Goal: Task Accomplishment & Management: Manage account settings

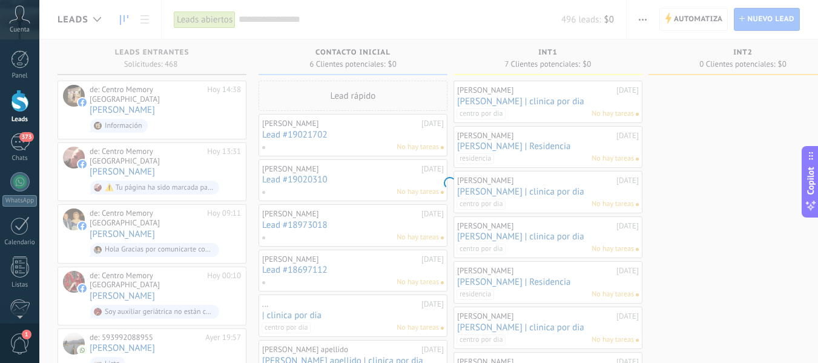
scroll to position [36, 0]
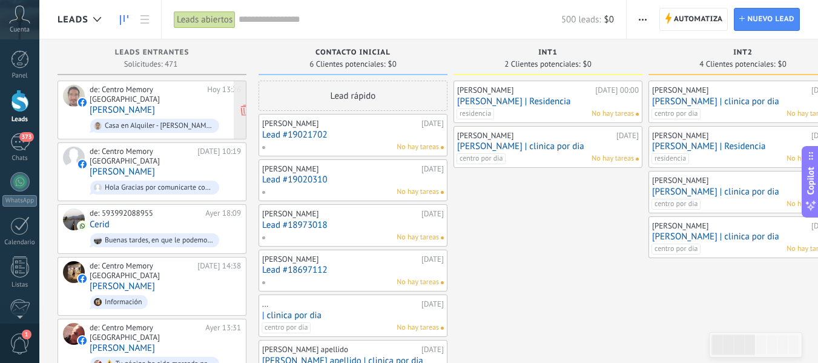
click at [171, 122] on div "Casa en Alquiler - [PERSON_NAME] Vieja | Uso de Suelo Comercial: - Precio: US$1…" at bounding box center [159, 126] width 109 height 8
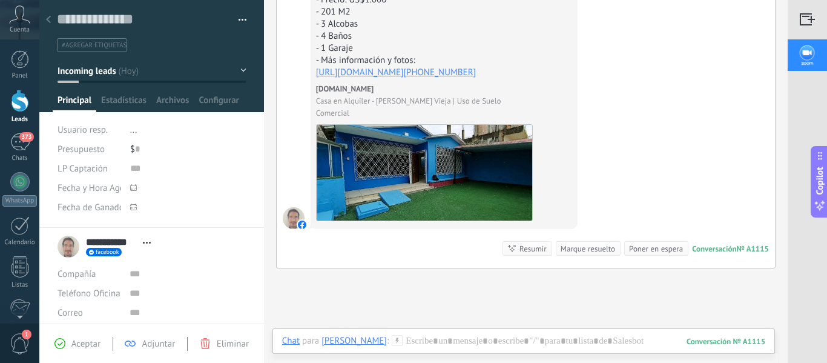
scroll to position [12, 0]
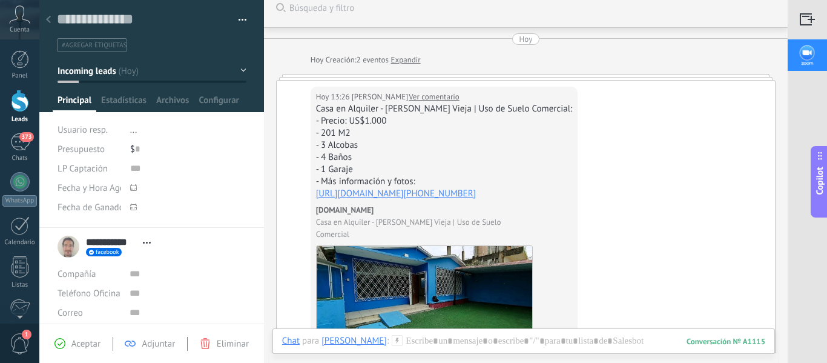
click at [427, 95] on link "Ver comentario" at bounding box center [434, 97] width 51 height 12
click at [16, 102] on div at bounding box center [20, 101] width 18 height 22
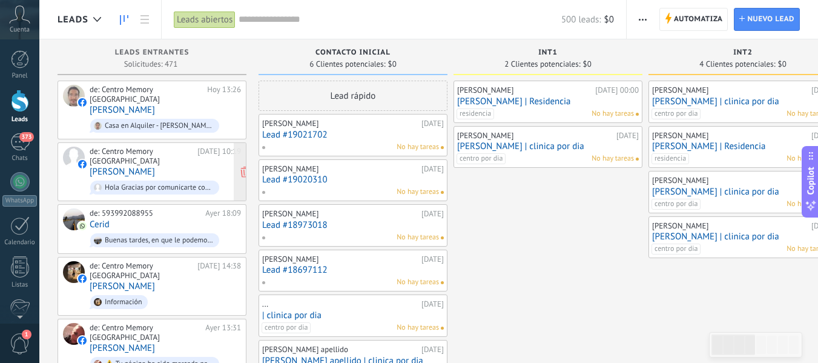
click at [163, 147] on div "de: Centro Memory [GEOGRAPHIC_DATA]" at bounding box center [142, 156] width 104 height 19
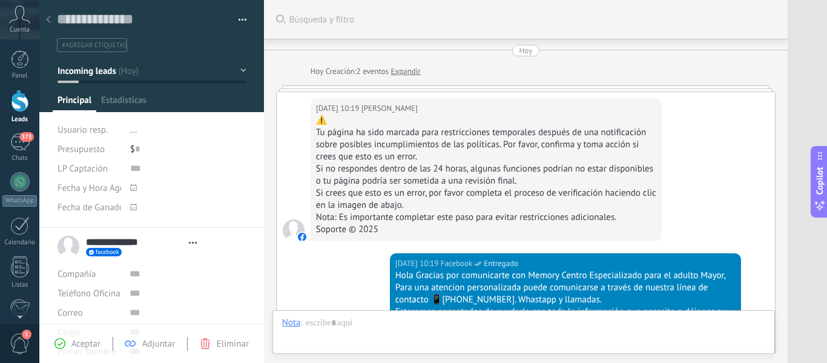
type textarea "**********"
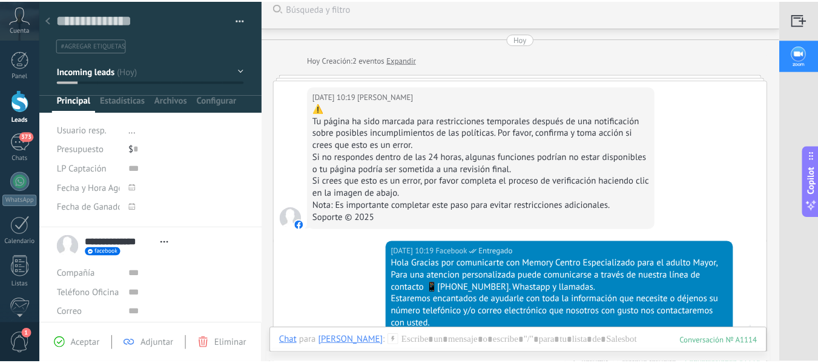
scroll to position [1, 0]
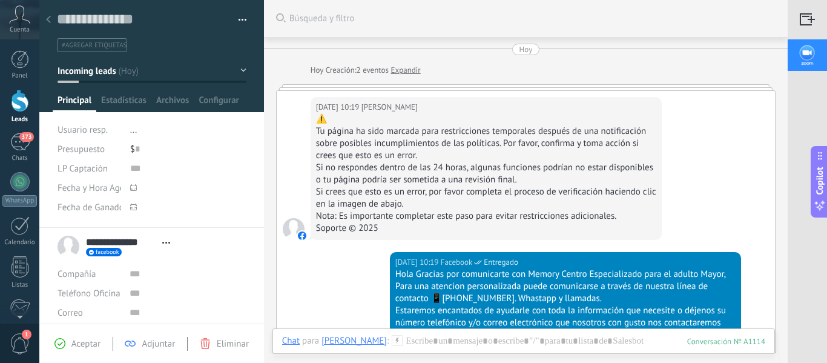
click at [20, 102] on div at bounding box center [20, 101] width 18 height 22
